Goal: Task Accomplishment & Management: Complete application form

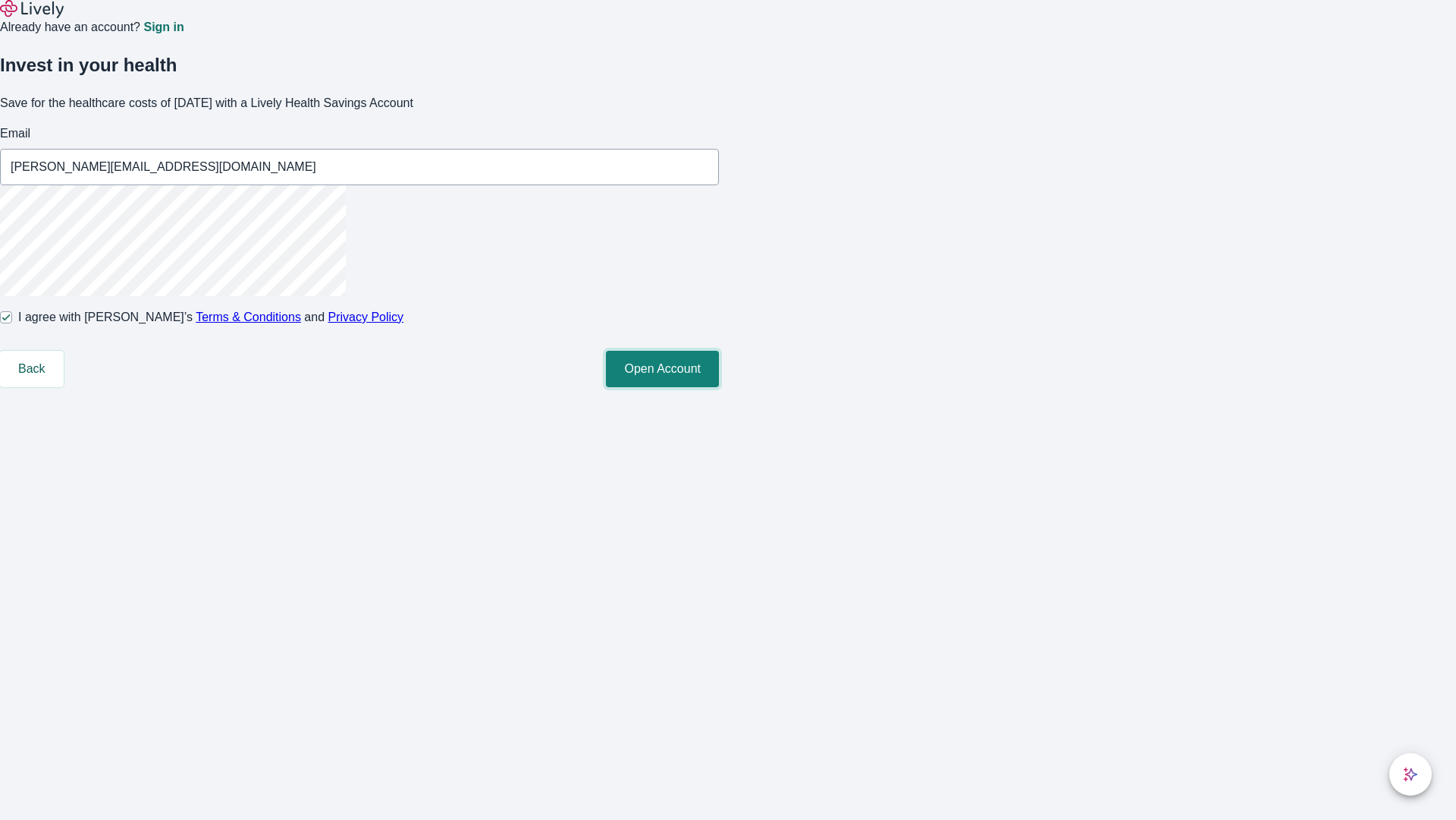
click at [719, 387] on button "Open Account" at bounding box center [662, 369] width 113 height 37
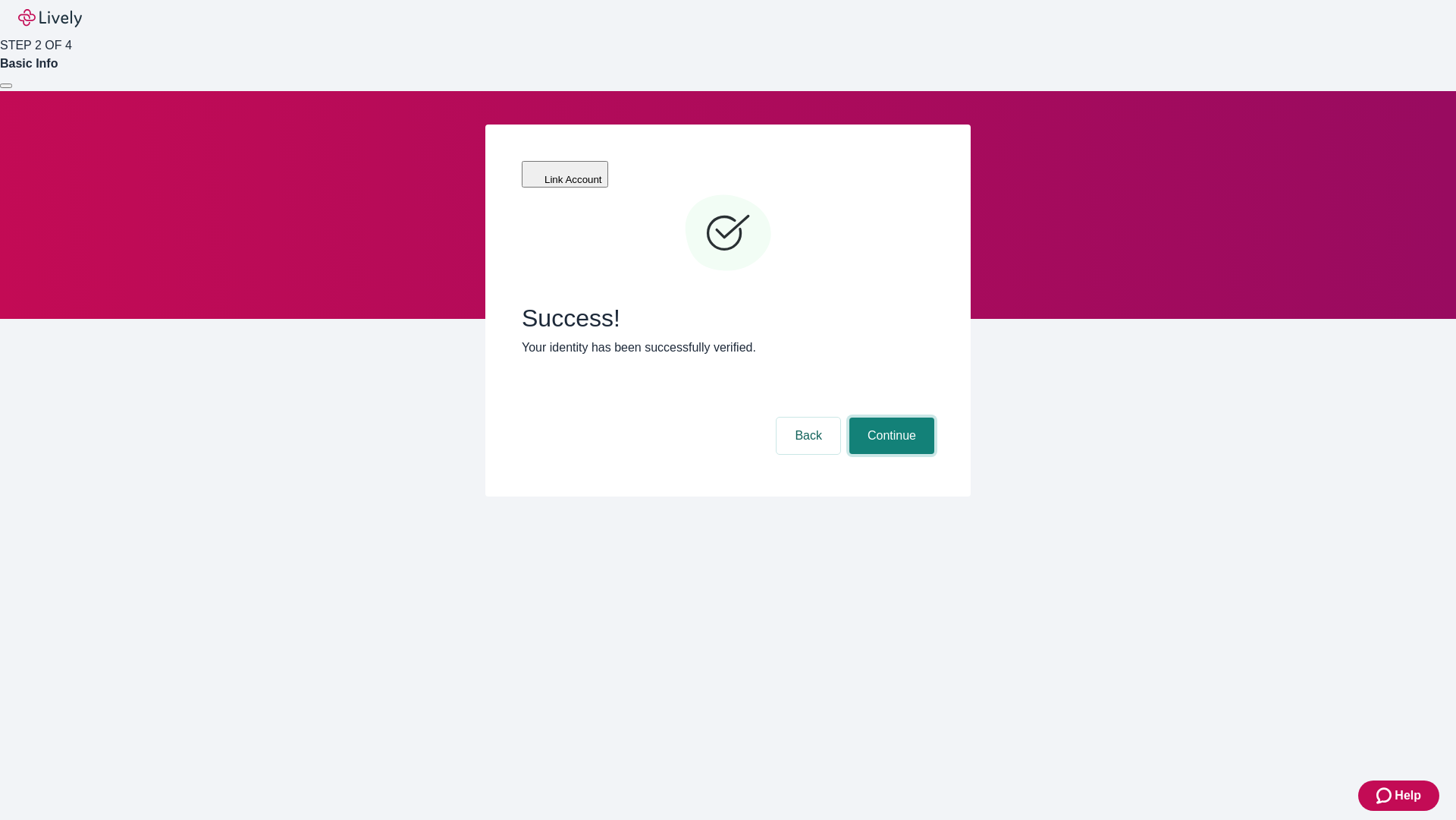
click at [890, 418] on button "Continue" at bounding box center [891, 436] width 85 height 37
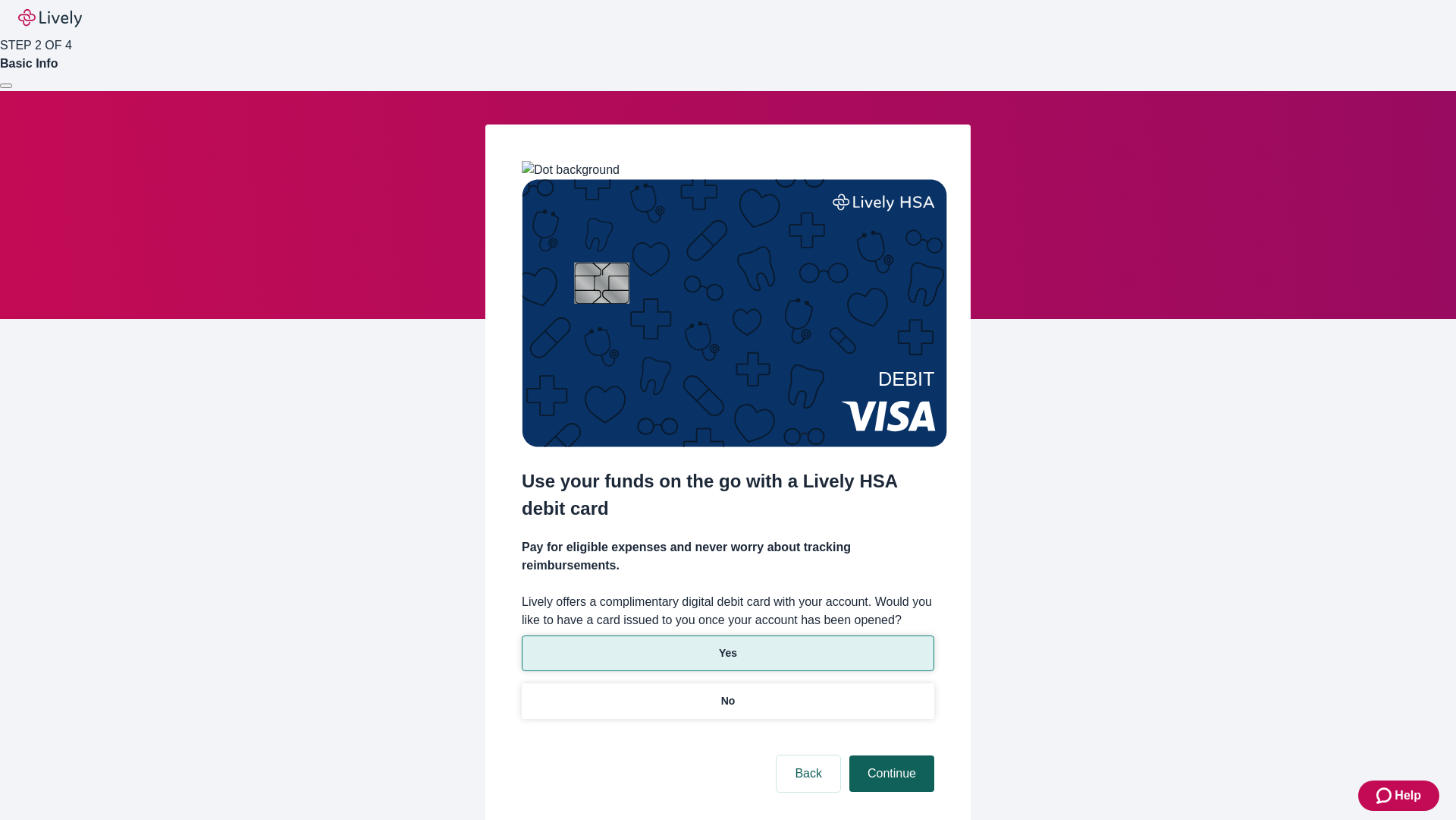
click at [727, 693] on p "No" at bounding box center [728, 701] width 15 height 16
click at [890, 755] on button "Continue" at bounding box center [891, 773] width 85 height 37
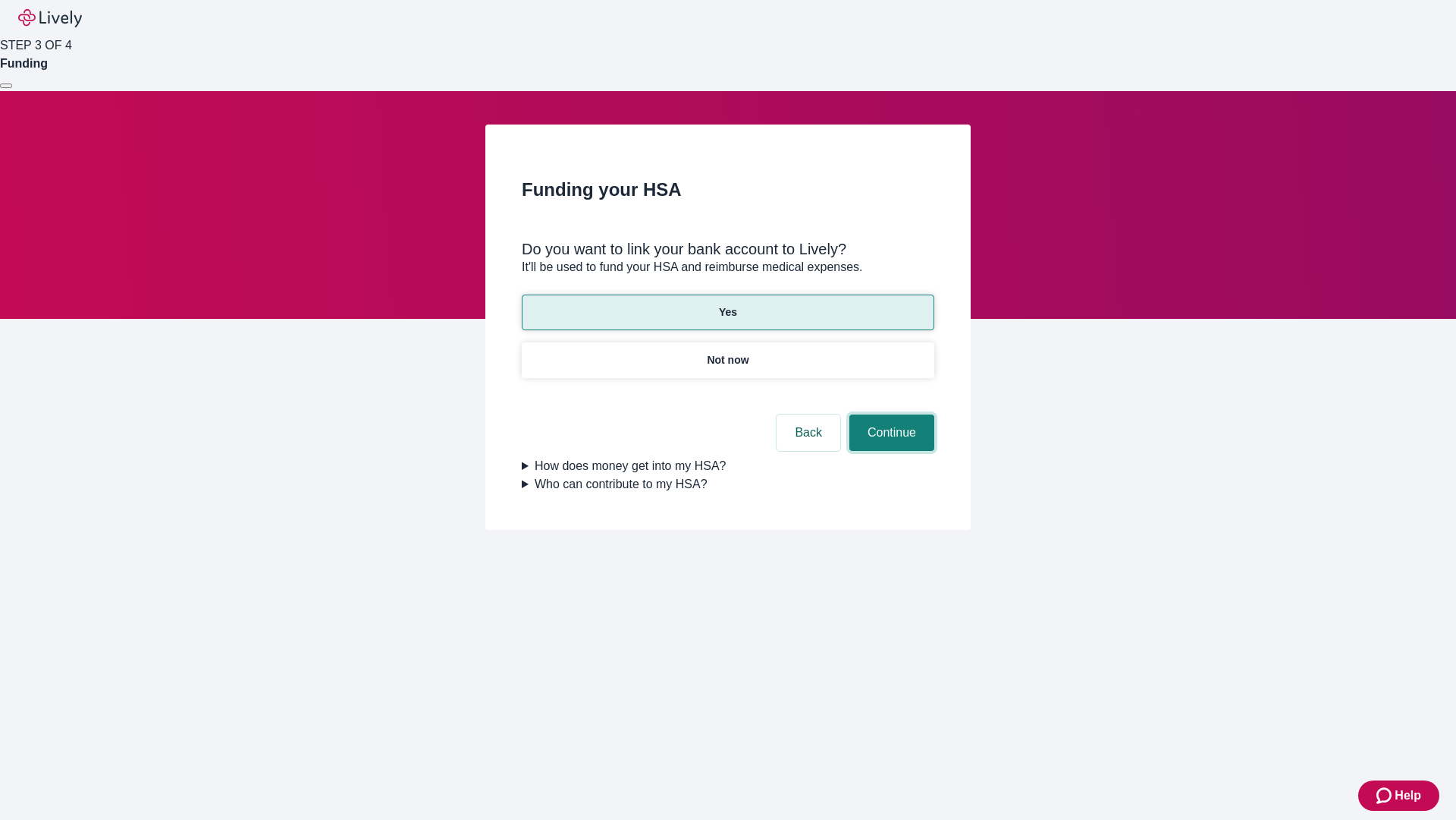
click at [890, 414] on button "Continue" at bounding box center [891, 432] width 85 height 37
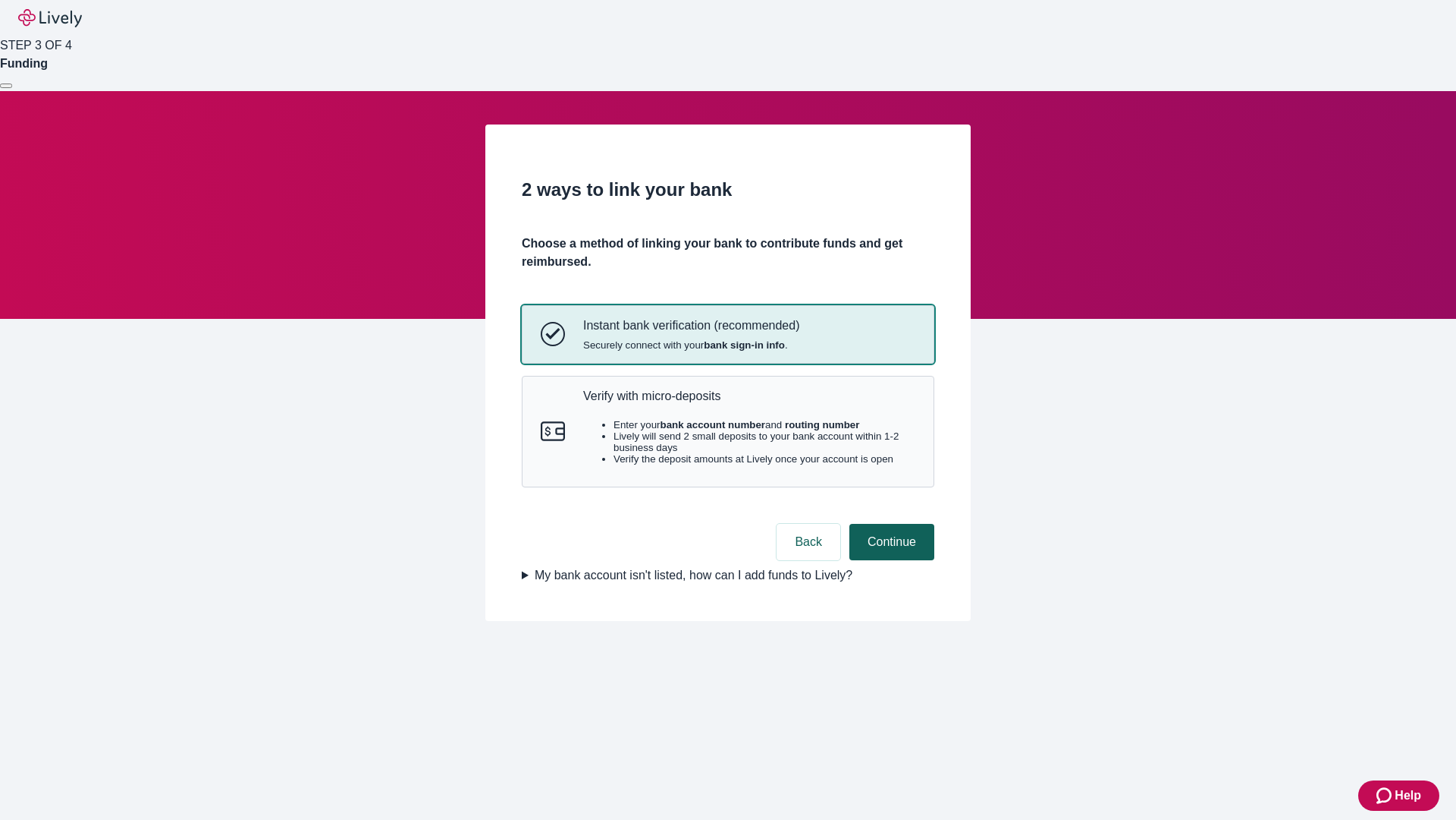
click at [749, 403] on p "Verify with micro-deposits" at bounding box center [749, 395] width 332 height 15
click at [890, 560] on button "Continue" at bounding box center [891, 542] width 85 height 37
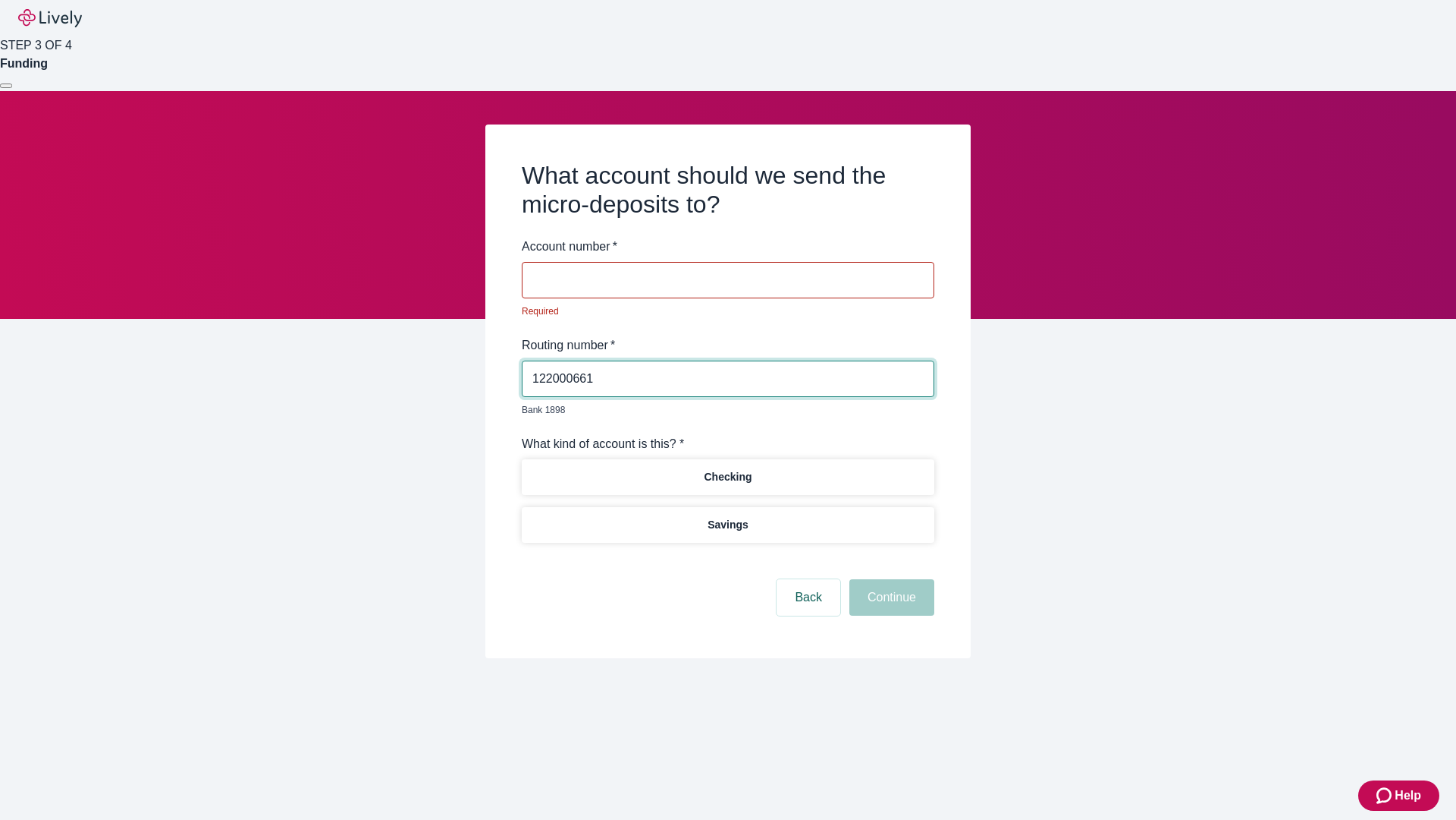
type input "122000661"
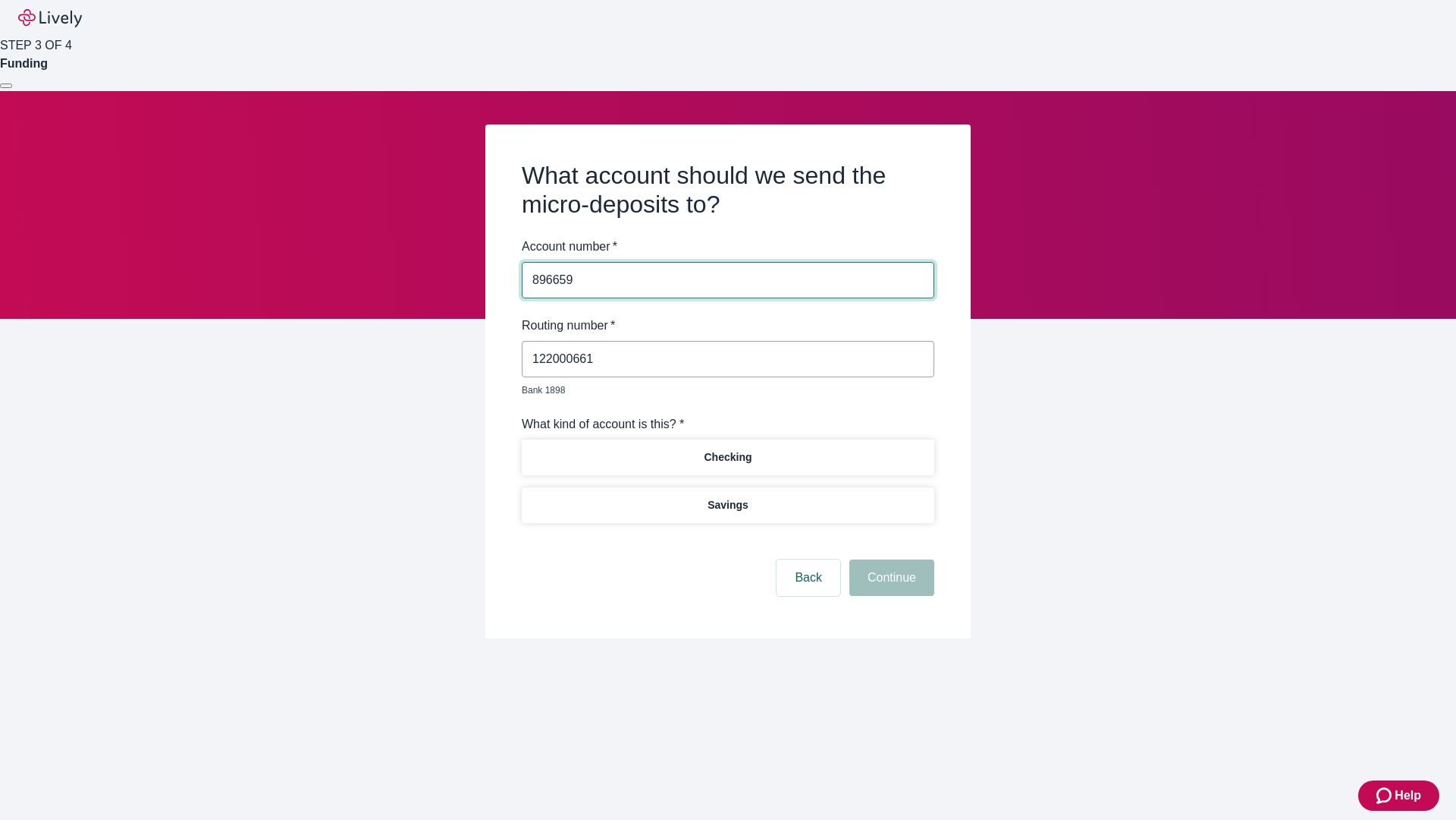
type input "896659"
click at [727, 449] on p "Checking" at bounding box center [728, 457] width 48 height 16
click at [890, 560] on button "Continue" at bounding box center [891, 577] width 85 height 37
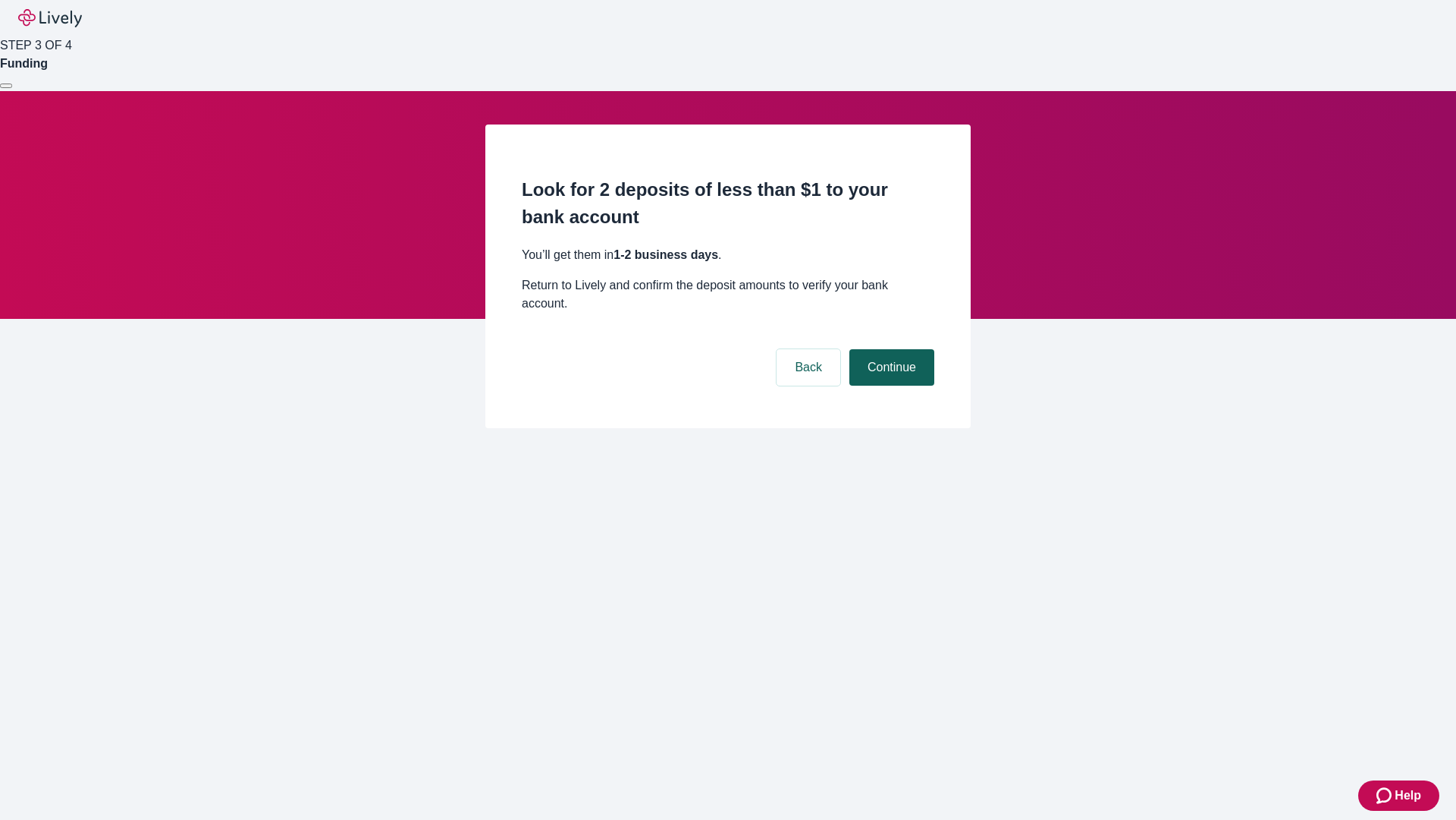
click at [890, 349] on button "Continue" at bounding box center [891, 367] width 85 height 37
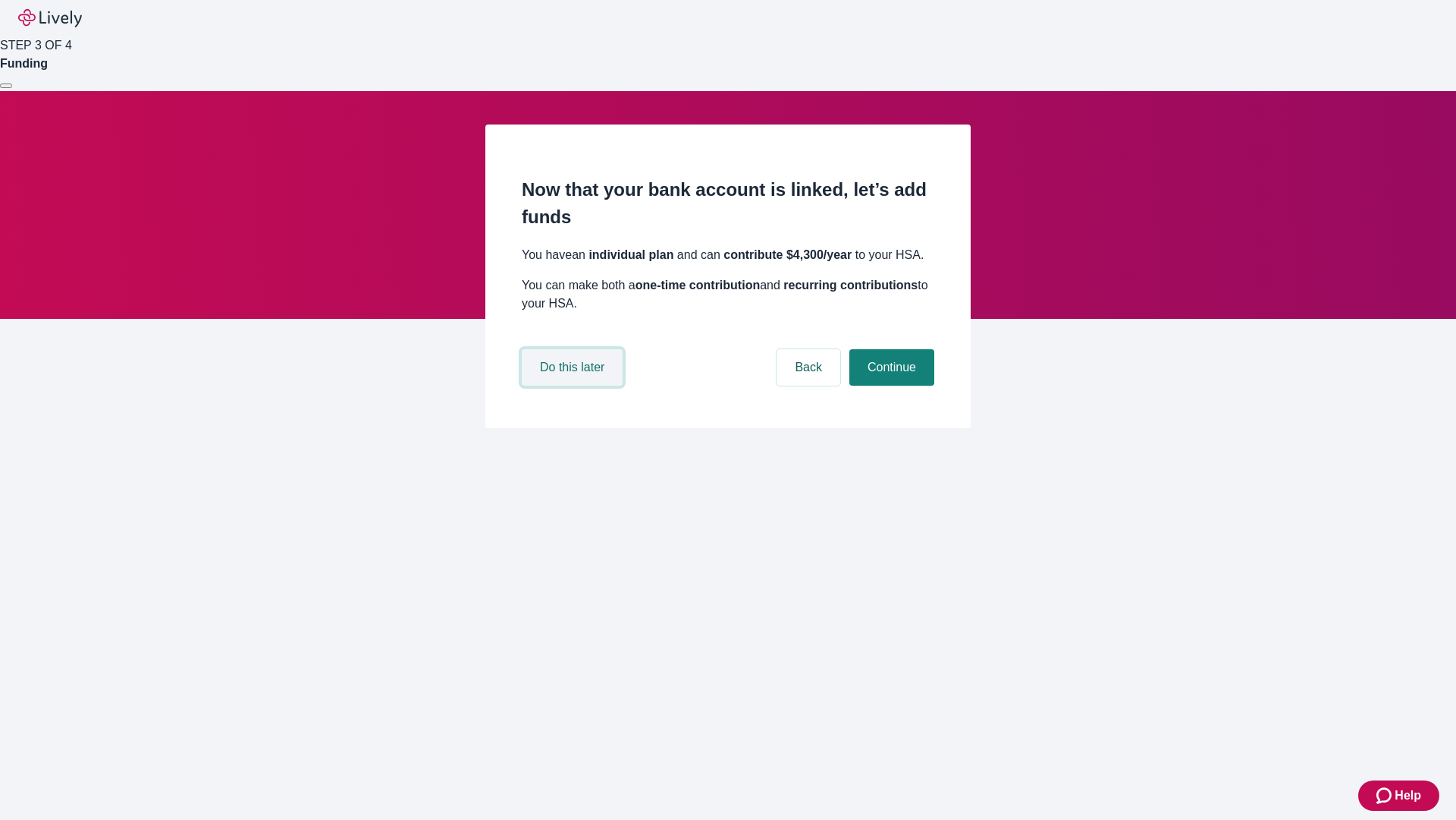
click at [574, 385] on button "Do this later" at bounding box center [572, 367] width 101 height 37
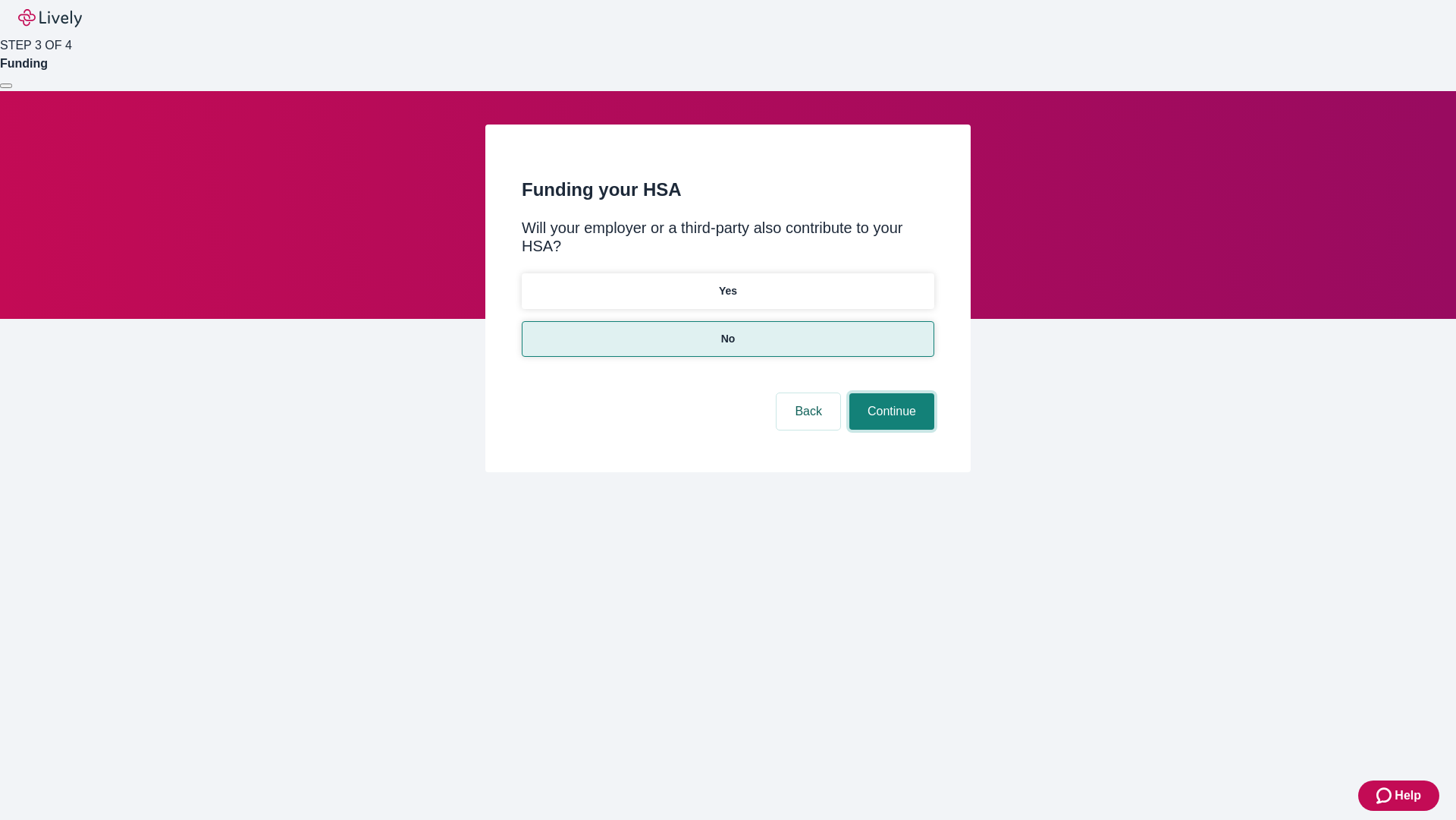
click at [890, 393] on button "Continue" at bounding box center [891, 411] width 85 height 37
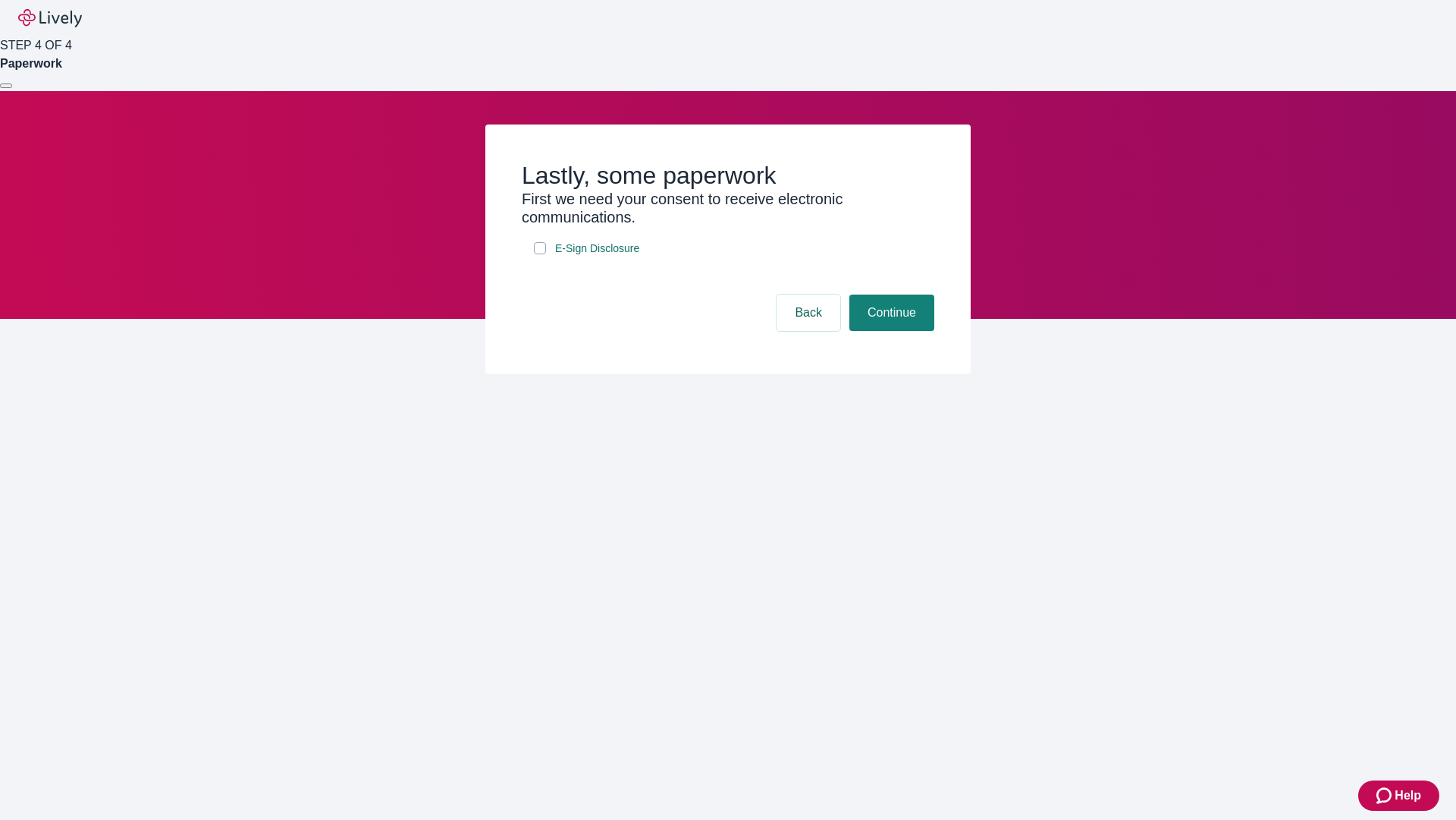
click at [540, 254] on input "E-Sign Disclosure" at bounding box center [540, 248] width 12 height 12
checkbox input "true"
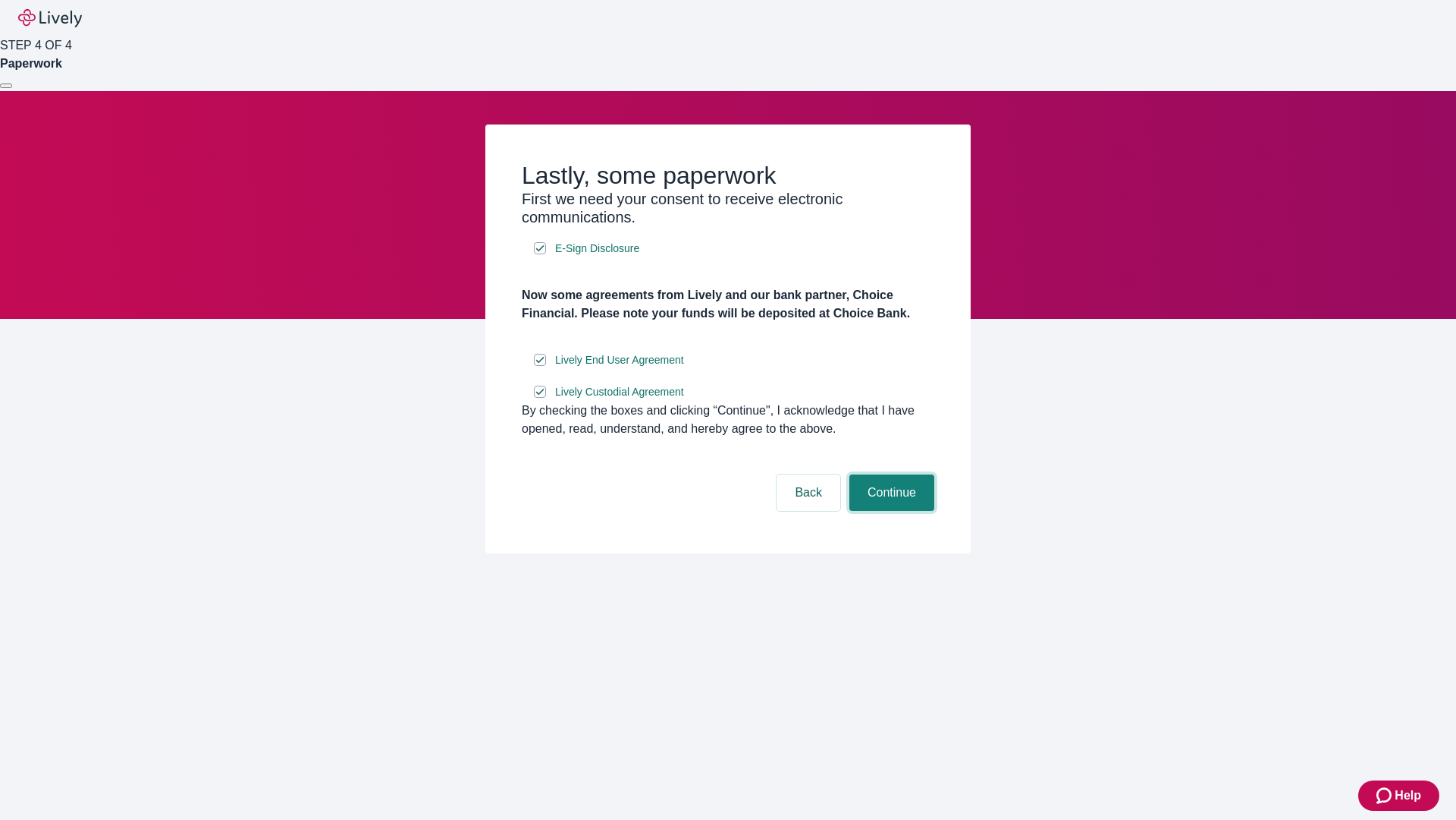
click at [890, 511] on button "Continue" at bounding box center [891, 492] width 85 height 37
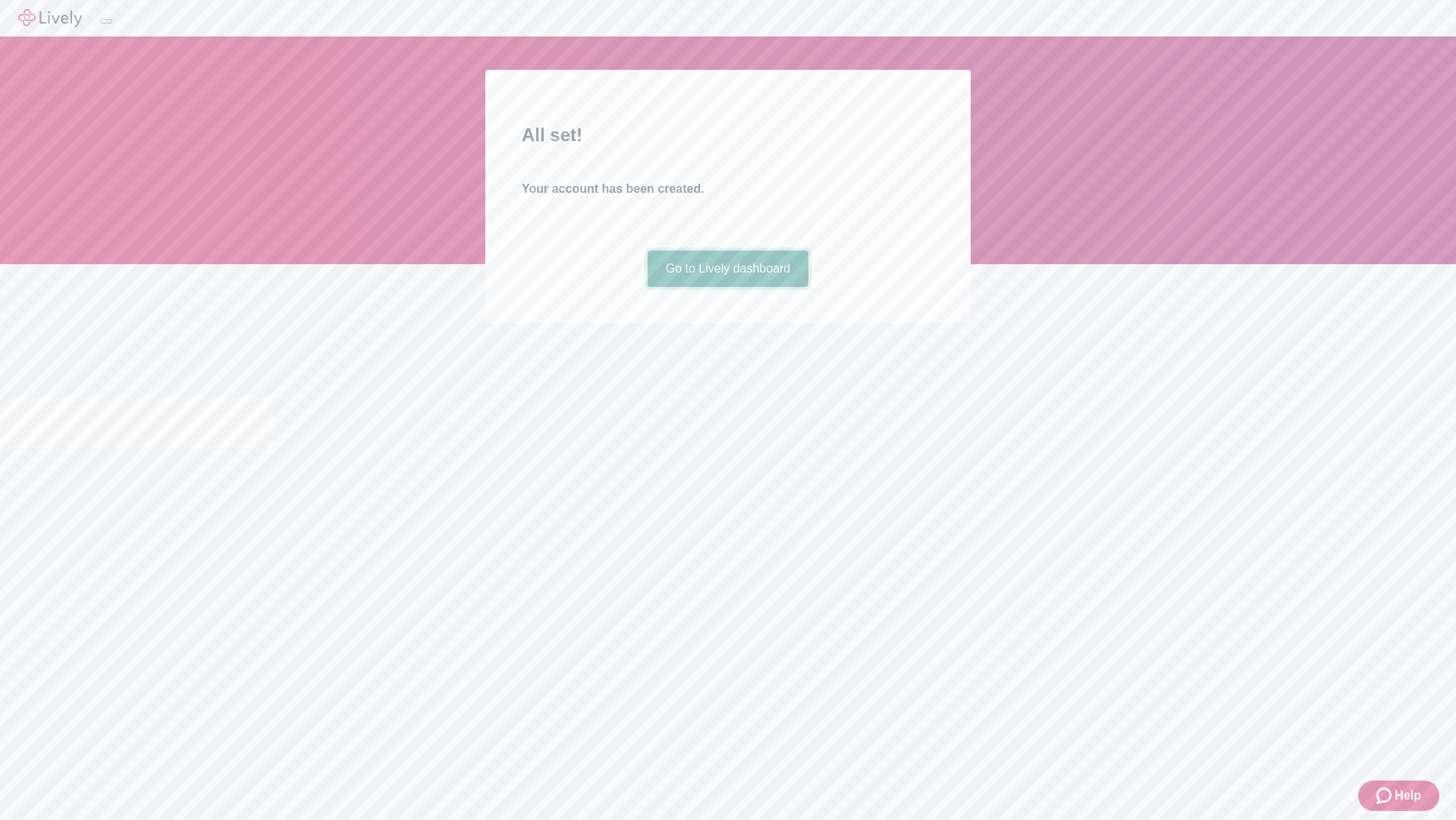
click at [727, 287] on link "Go to Lively dashboard" at bounding box center [728, 269] width 162 height 37
